Goal: Task Accomplishment & Management: Manage account settings

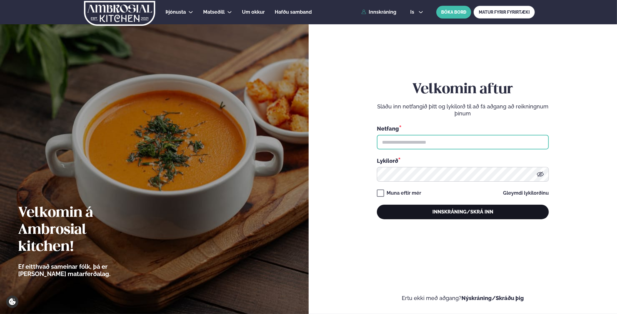
type input "**********"
click at [444, 217] on button "Innskráning/Skrá inn" at bounding box center [463, 211] width 172 height 15
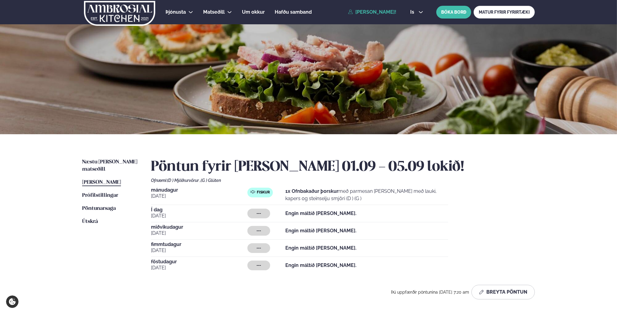
click at [119, 180] on span "[PERSON_NAME]" at bounding box center [101, 182] width 39 height 5
click at [118, 180] on span "[PERSON_NAME]" at bounding box center [101, 182] width 39 height 5
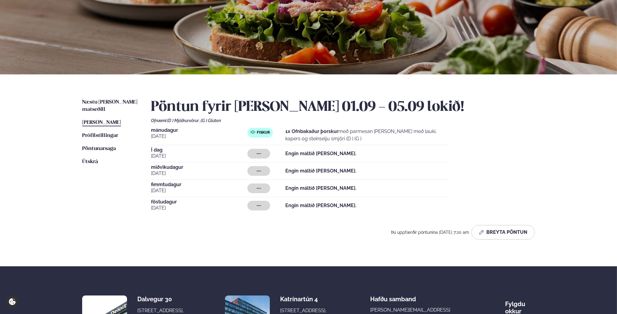
scroll to position [61, 0]
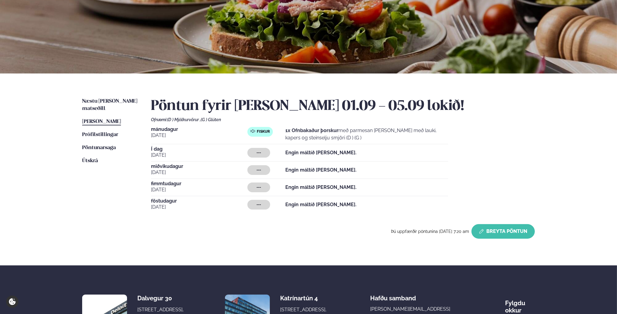
click at [512, 230] on button "Breyta Pöntun" at bounding box center [503, 231] width 63 height 15
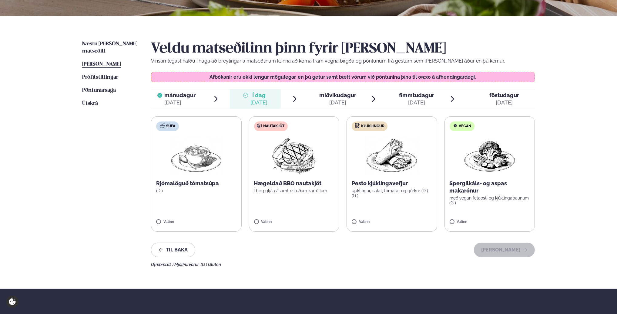
scroll to position [121, 0]
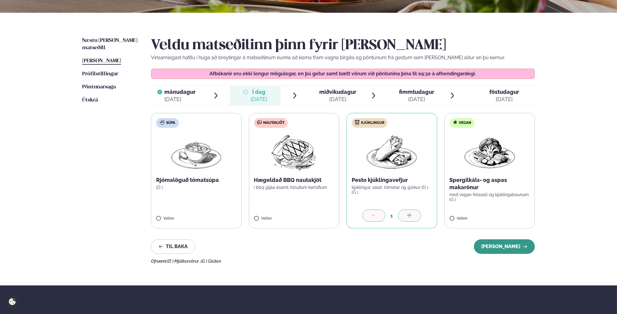
click at [507, 242] on button "[PERSON_NAME]" at bounding box center [504, 246] width 61 height 15
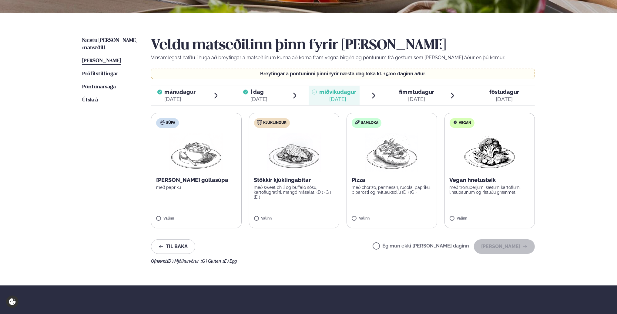
click at [257, 254] on div "Veldu matseðilinn þinn fyrir [PERSON_NAME] Vinsamlegast hafðu í huga að breytin…" at bounding box center [343, 150] width 384 height 226
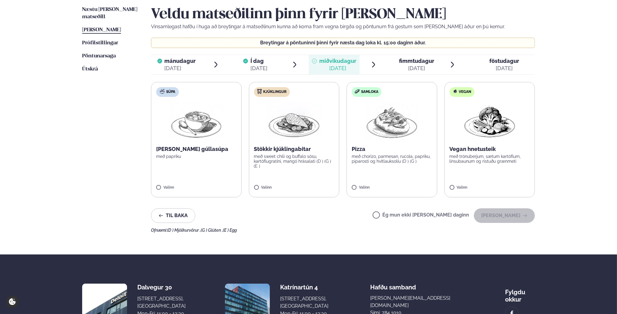
scroll to position [152, 0]
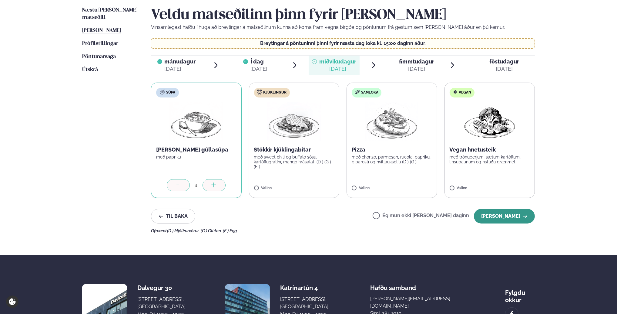
click at [510, 220] on button "[PERSON_NAME]" at bounding box center [504, 216] width 61 height 15
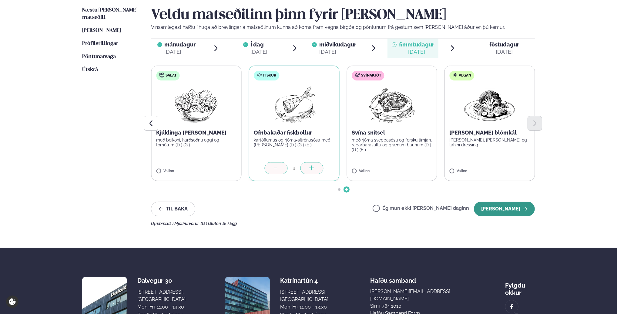
click at [496, 212] on button "[PERSON_NAME]" at bounding box center [504, 208] width 61 height 15
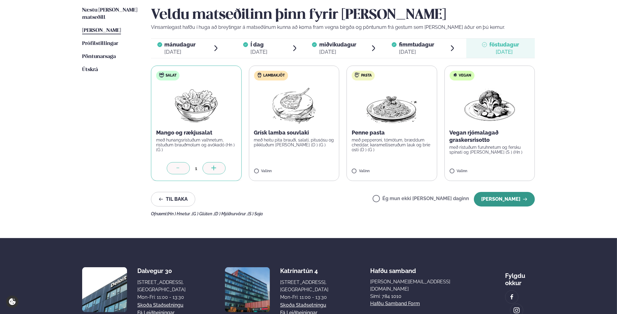
click at [490, 200] on button "[PERSON_NAME]" at bounding box center [504, 199] width 61 height 15
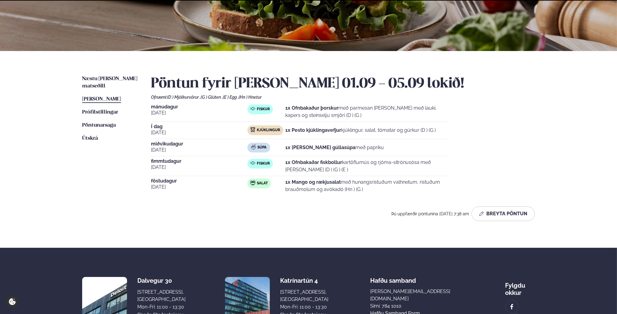
scroll to position [140, 0]
